Goal: Task Accomplishment & Management: Use online tool/utility

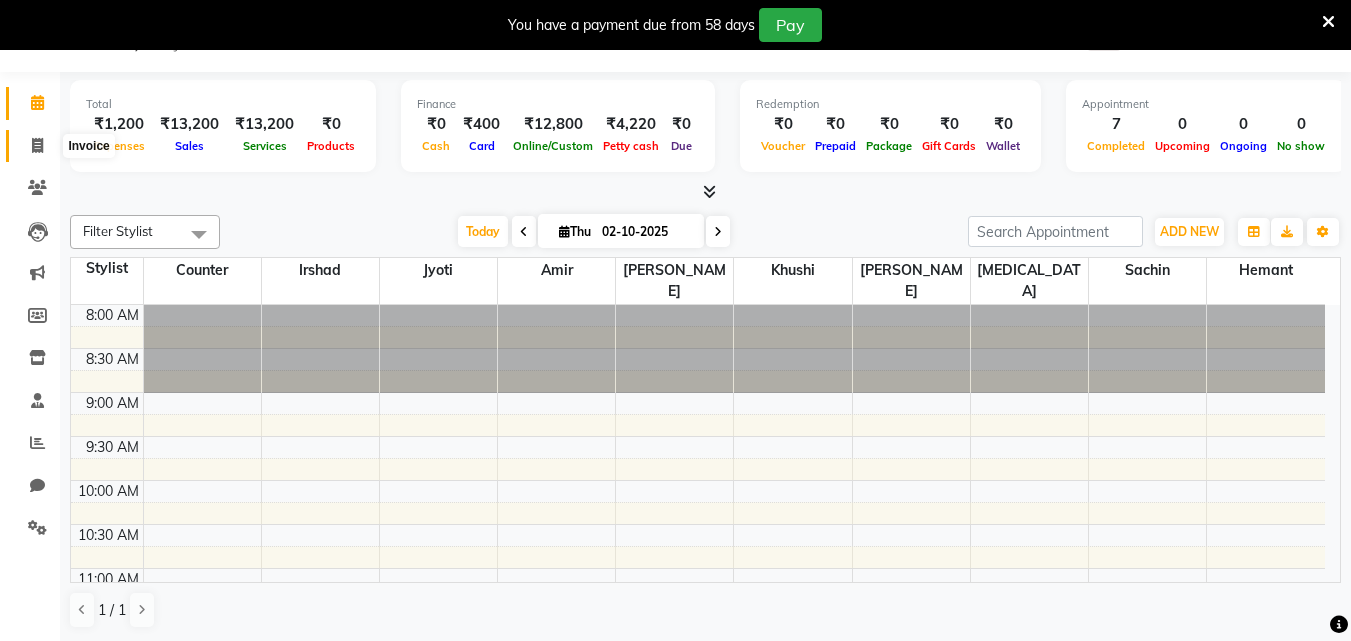
click at [44, 150] on span at bounding box center [37, 146] width 35 height 23
select select "service"
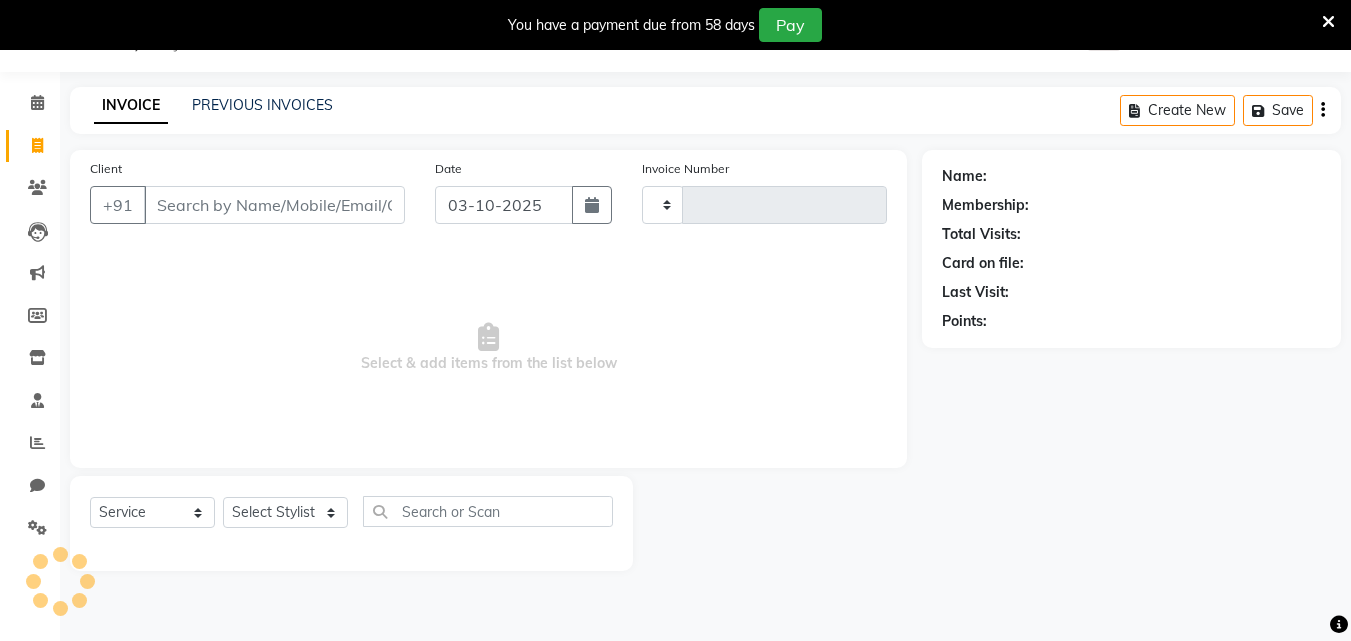
type input "0492"
select select "8161"
click at [35, 117] on link "Calendar" at bounding box center [30, 103] width 48 height 33
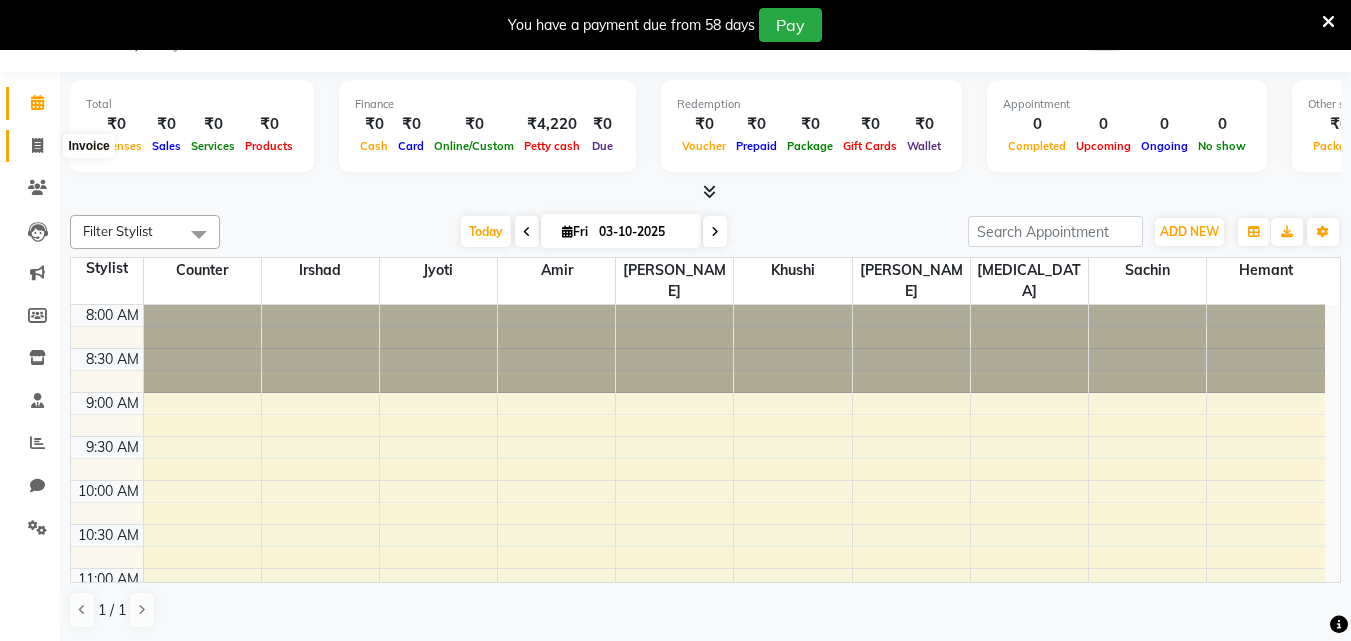
click at [39, 153] on span at bounding box center [37, 146] width 35 height 23
select select "8161"
select select "service"
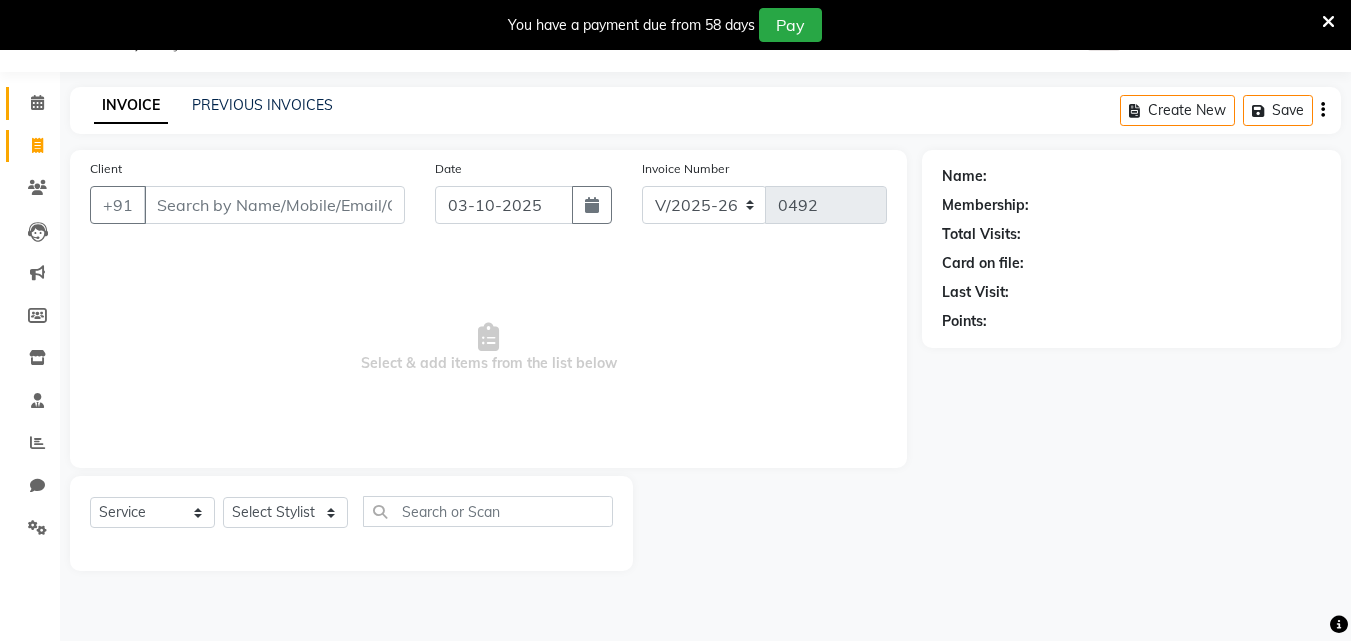
click at [41, 117] on link "Calendar" at bounding box center [30, 103] width 48 height 33
